Goal: Task Accomplishment & Management: Complete application form

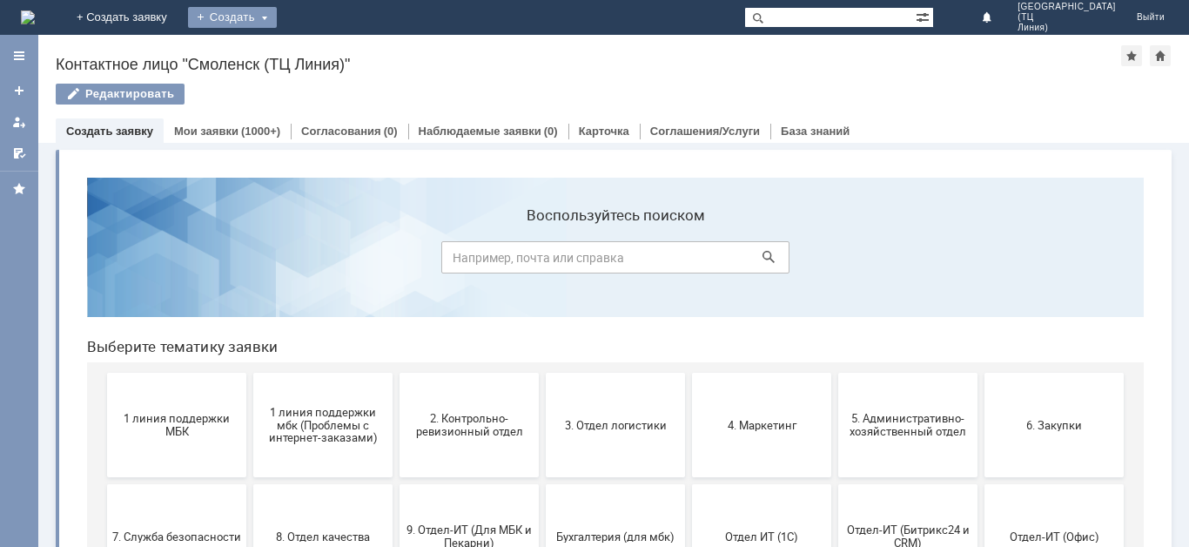
click at [277, 15] on div "Создать" at bounding box center [232, 17] width 89 height 21
click at [324, 53] on link "Заявка" at bounding box center [258, 52] width 132 height 21
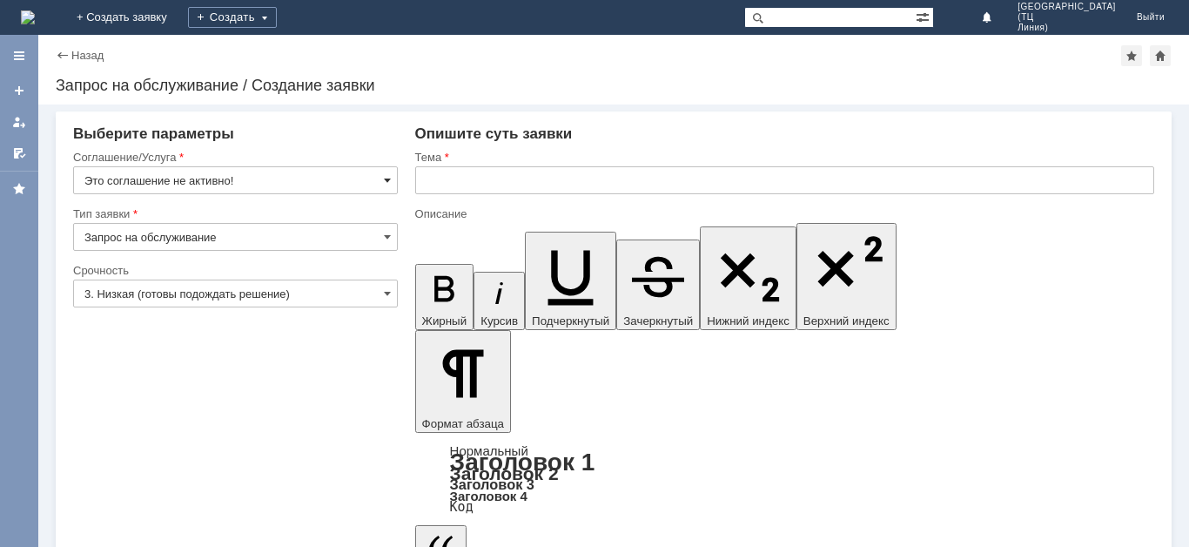
click at [386, 178] on span at bounding box center [387, 180] width 7 height 14
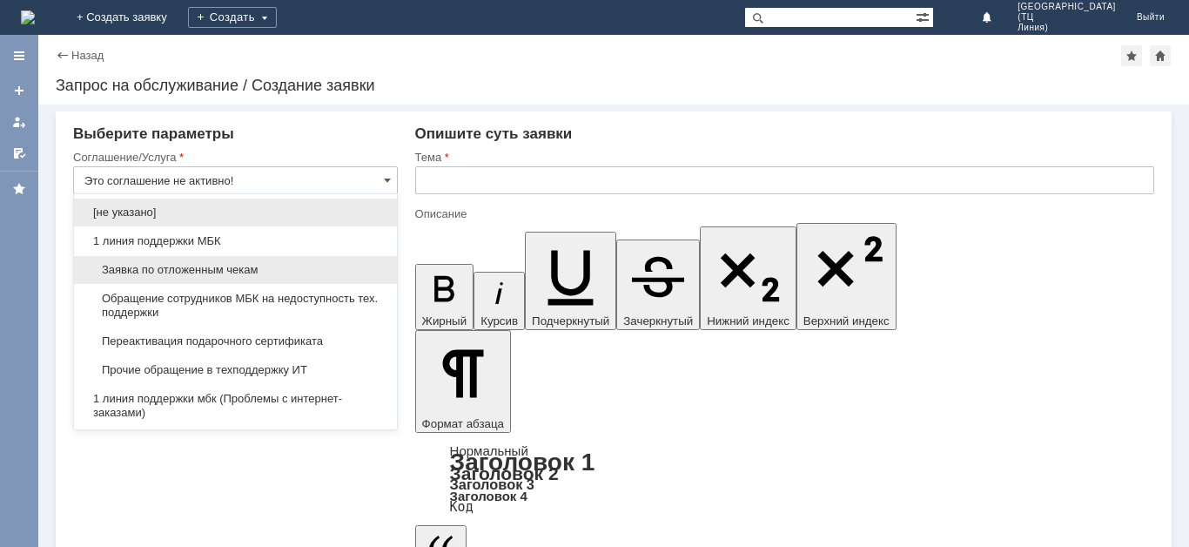
click at [306, 272] on span "Заявка по отложенным чекам" at bounding box center [235, 270] width 302 height 14
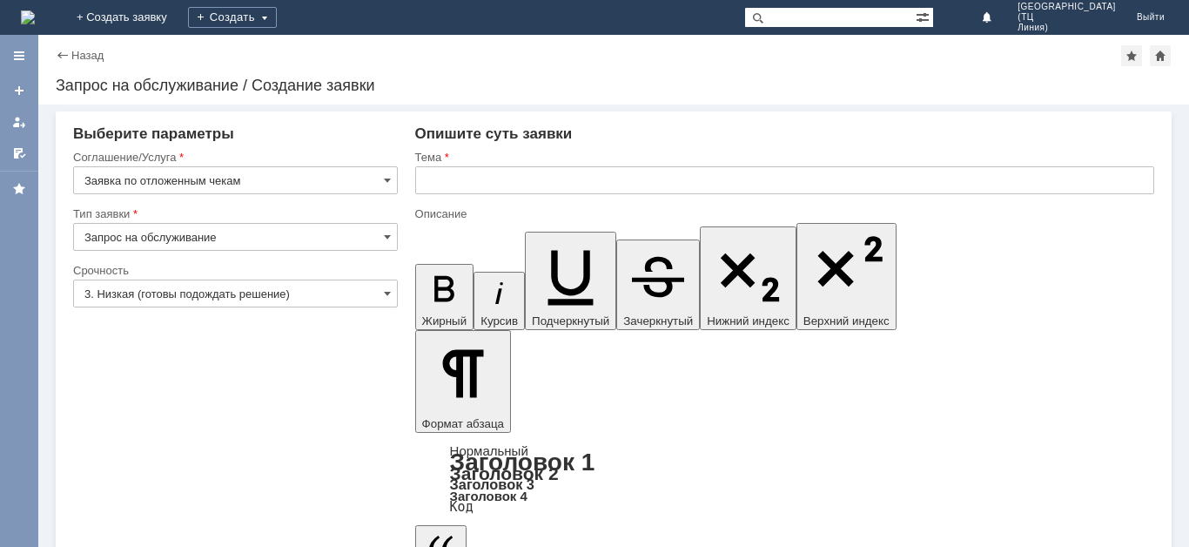
type input "Заявка по отложенным чекам"
click at [353, 296] on input "3. Низкая (готовы подождать решение)" at bounding box center [235, 293] width 325 height 28
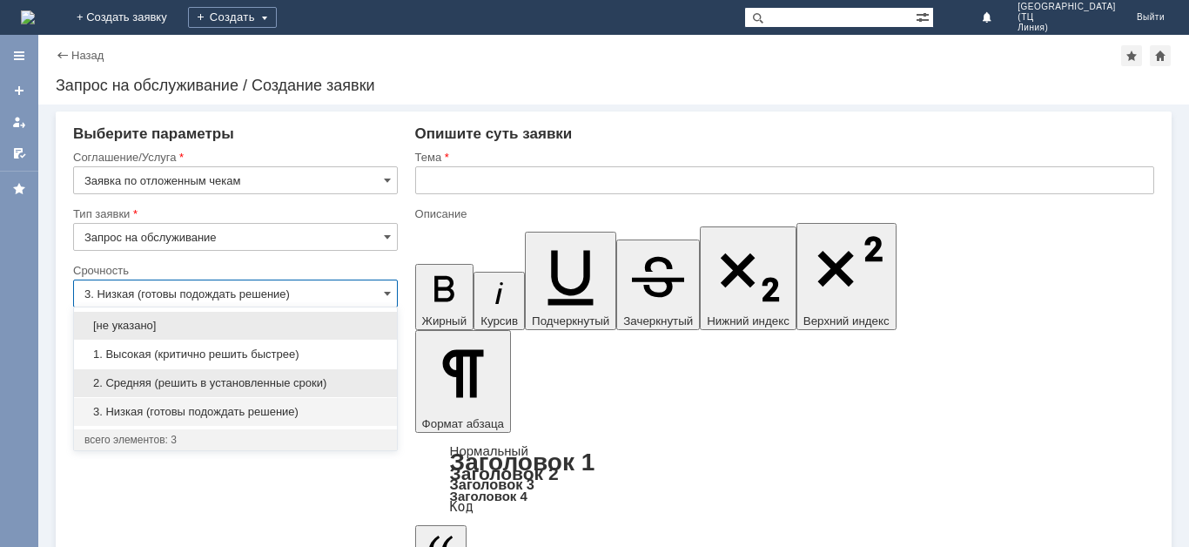
click at [257, 378] on span "2. Средняя (решить в установленные сроки)" at bounding box center [235, 383] width 302 height 14
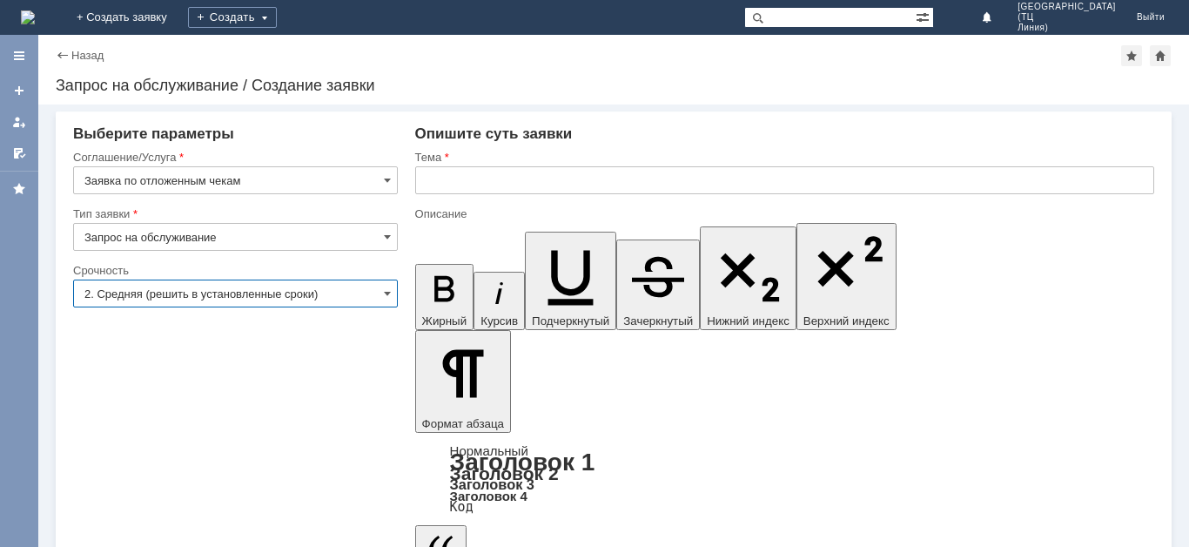
type input "2. Средняя (решить в установленные сроки)"
click at [555, 182] on input "text" at bounding box center [784, 180] width 739 height 28
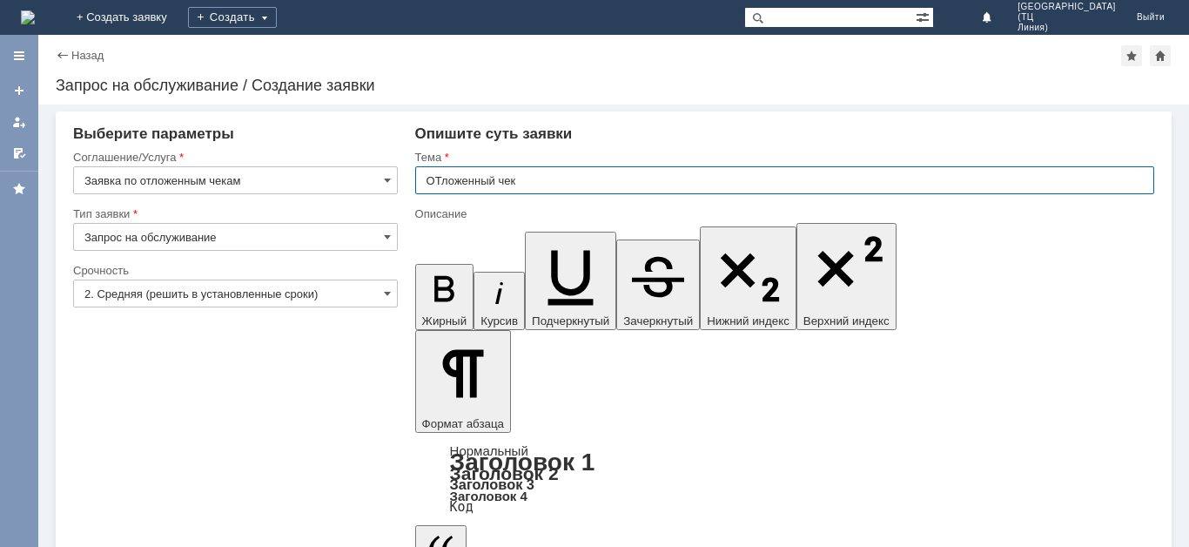
type input "ОТложенный чек"
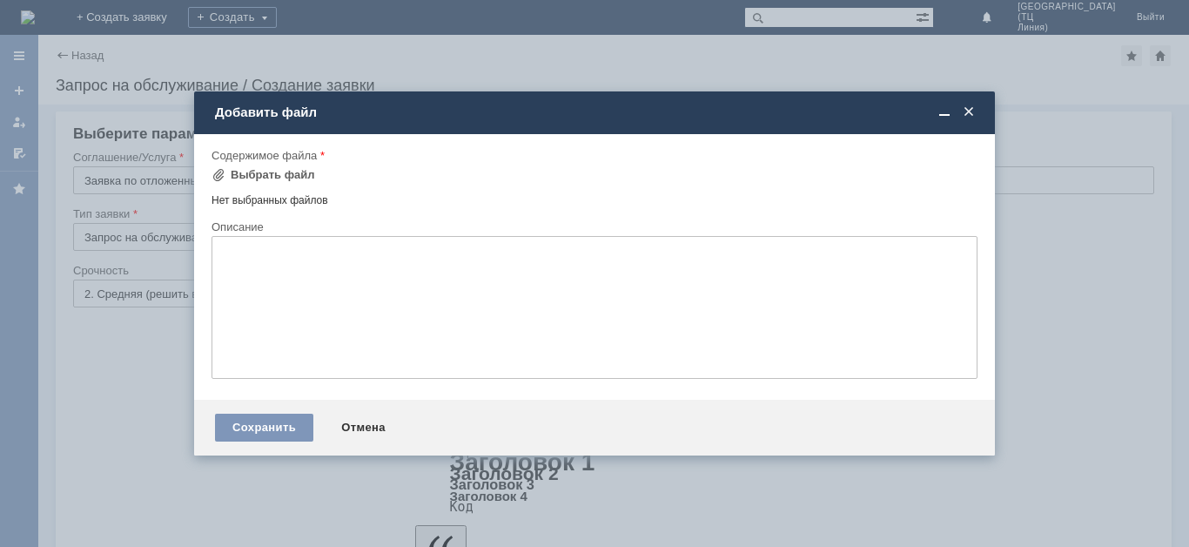
click at [288, 164] on div "Содержимое файла" at bounding box center [595, 156] width 766 height 17
click at [291, 172] on div "Выбрать файл" at bounding box center [273, 175] width 84 height 14
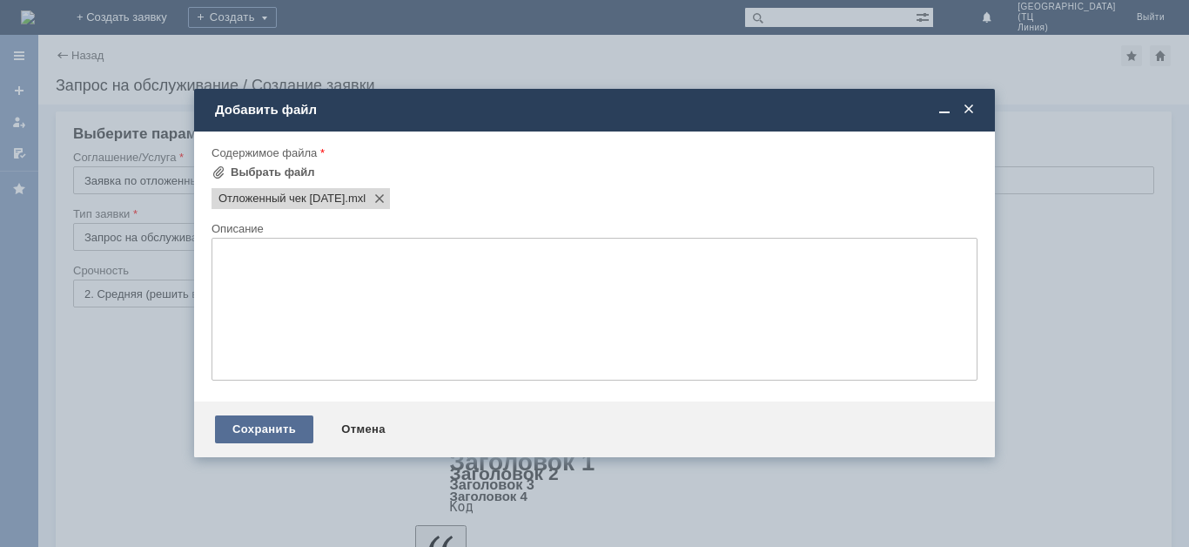
click at [256, 432] on div "Сохранить" at bounding box center [264, 429] width 98 height 28
